Goal: Information Seeking & Learning: Learn about a topic

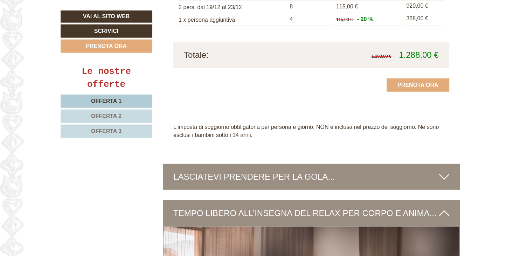
scroll to position [1958, 0]
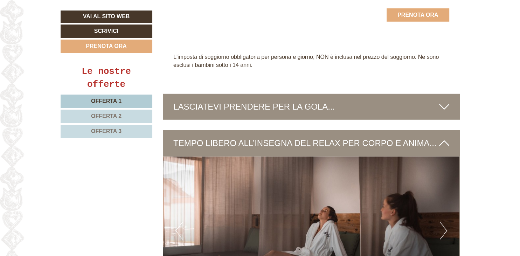
click at [444, 101] on icon at bounding box center [444, 107] width 10 height 12
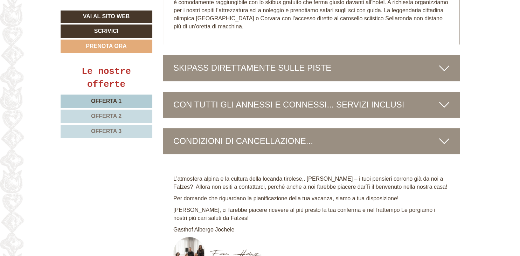
scroll to position [2809, 0]
click at [443, 98] on icon at bounding box center [444, 104] width 10 height 12
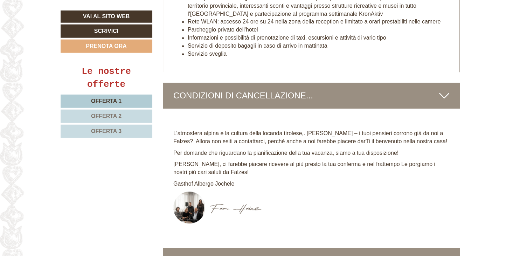
scroll to position [3178, 0]
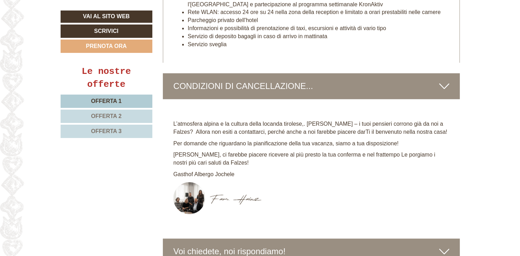
click at [264, 82] on div "CONDIZIONI DI CANCELLAZIONE..." at bounding box center [311, 86] width 297 height 26
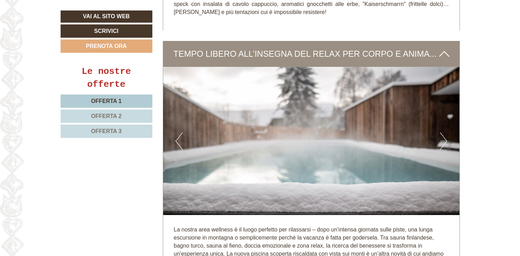
scroll to position [2291, 0]
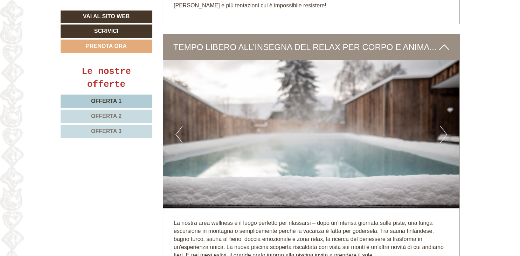
click at [448, 115] on img at bounding box center [311, 134] width 296 height 148
click at [443, 126] on button "Next" at bounding box center [443, 134] width 7 height 17
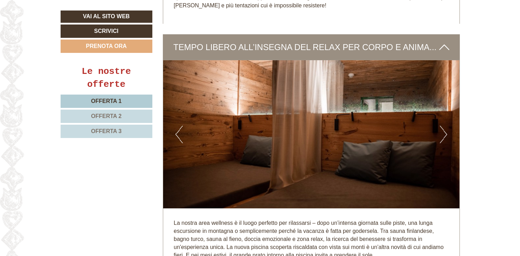
click at [444, 126] on button "Next" at bounding box center [443, 134] width 7 height 17
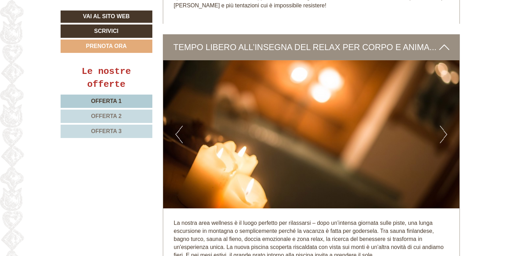
click at [446, 126] on button "Next" at bounding box center [443, 134] width 7 height 17
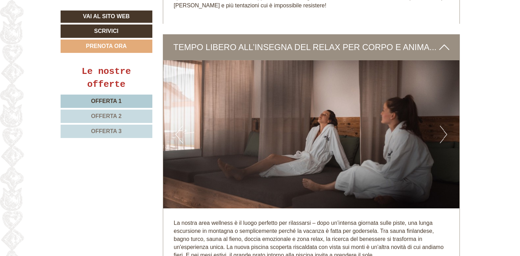
click at [446, 126] on button "Next" at bounding box center [443, 134] width 7 height 17
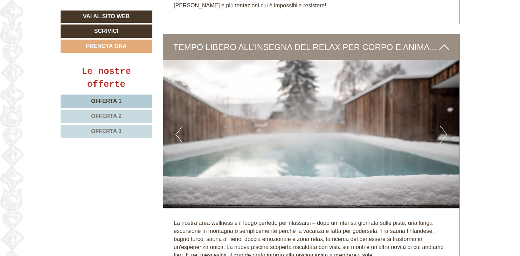
click at [446, 126] on button "Next" at bounding box center [443, 134] width 7 height 17
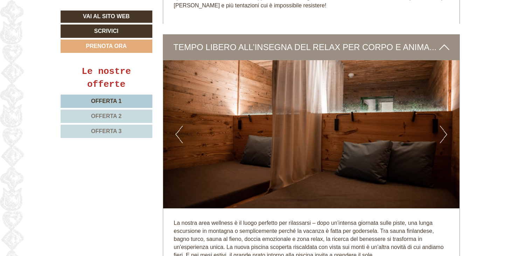
click at [447, 126] on button "Next" at bounding box center [443, 134] width 7 height 17
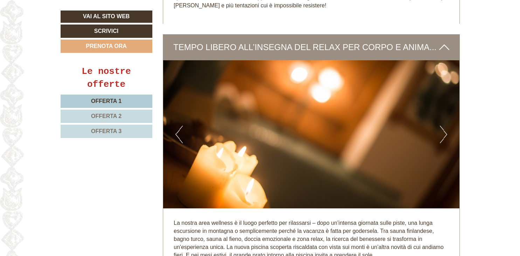
click at [447, 126] on button "Next" at bounding box center [443, 134] width 7 height 17
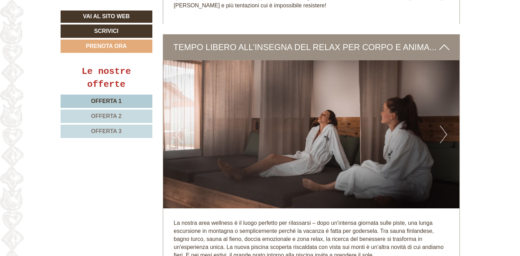
click at [447, 126] on button "Next" at bounding box center [443, 134] width 7 height 17
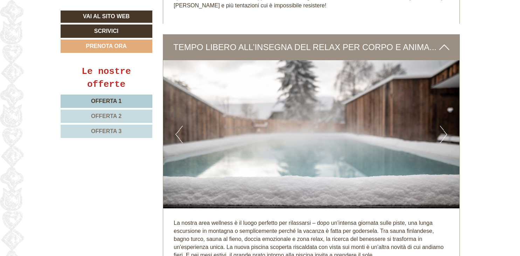
click at [447, 126] on button "Next" at bounding box center [443, 134] width 7 height 17
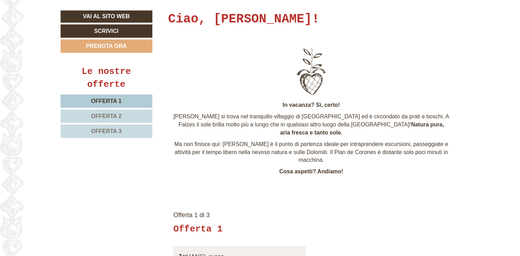
scroll to position [259, 0]
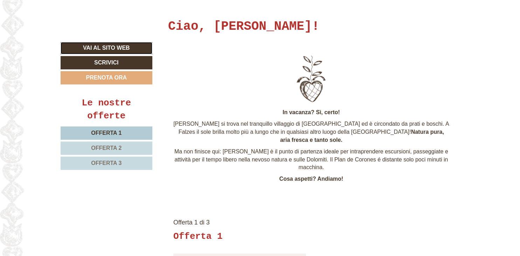
click at [105, 49] on link "Vai al sito web" at bounding box center [107, 48] width 92 height 12
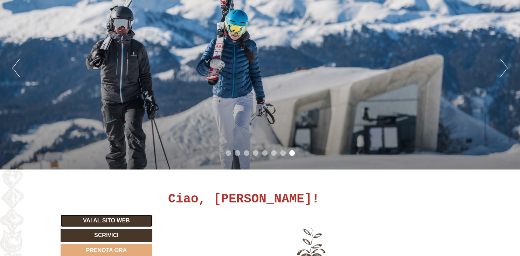
scroll to position [74, 0]
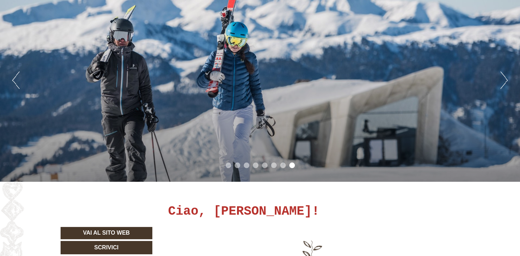
click at [504, 79] on button "Next" at bounding box center [503, 79] width 7 height 17
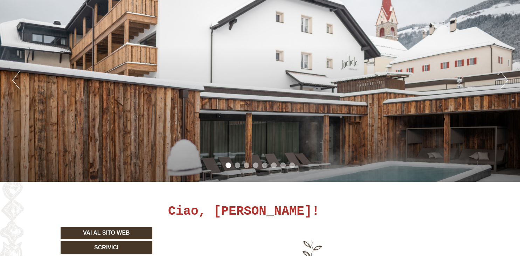
click at [507, 80] on button "Next" at bounding box center [503, 79] width 7 height 17
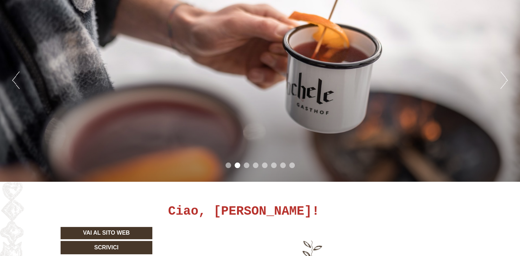
click at [507, 80] on button "Next" at bounding box center [503, 79] width 7 height 17
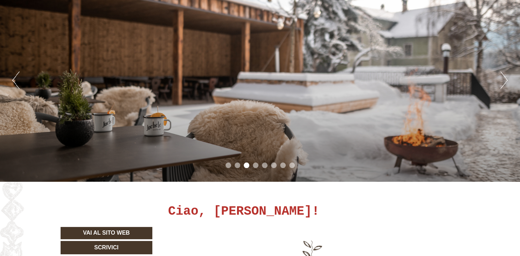
click at [505, 81] on button "Next" at bounding box center [503, 79] width 7 height 17
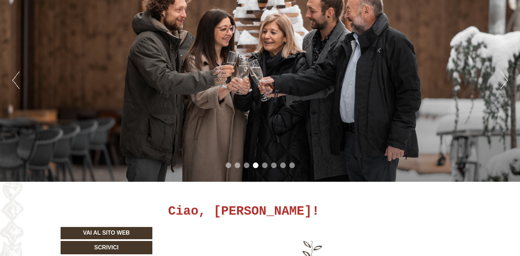
click at [505, 81] on button "Next" at bounding box center [503, 79] width 7 height 17
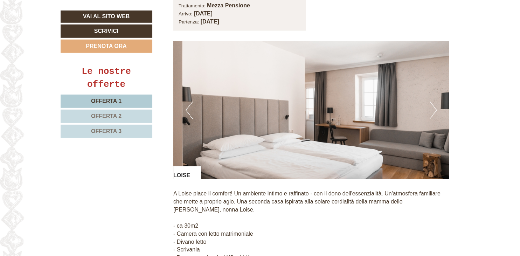
scroll to position [1589, 0]
